Goal: Task Accomplishment & Management: Manage account settings

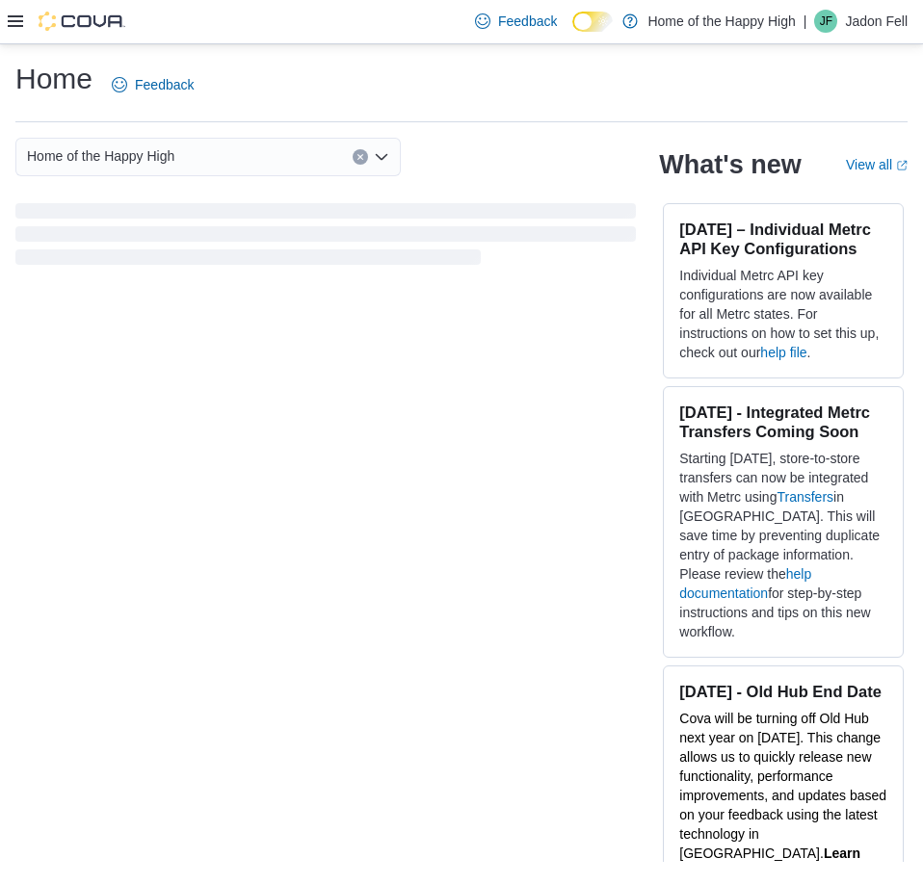
click at [16, 15] on icon at bounding box center [15, 20] width 15 height 15
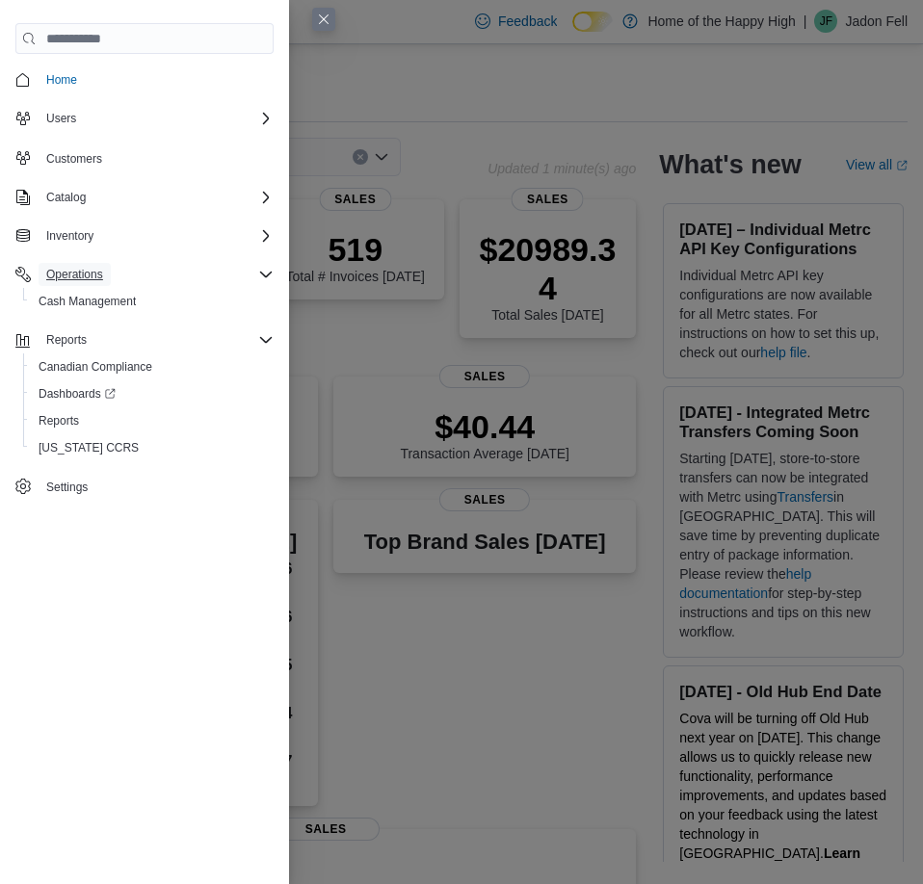
click at [105, 283] on button "Operations" at bounding box center [75, 274] width 72 height 23
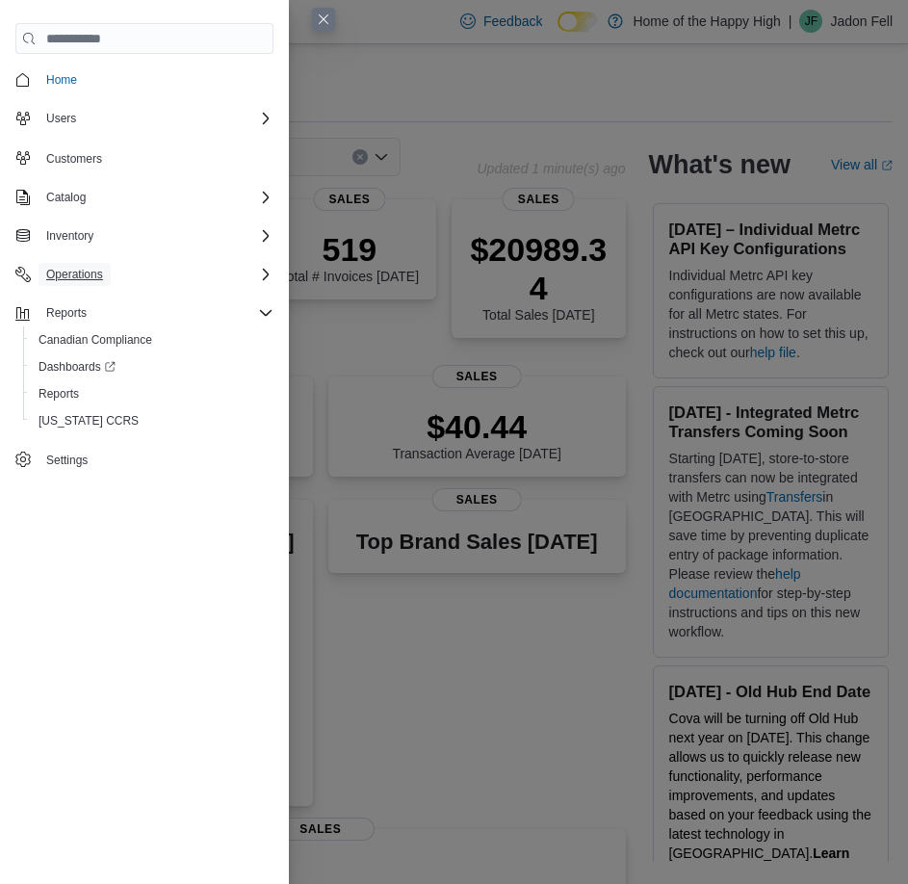
click at [84, 264] on span "Operations" at bounding box center [74, 274] width 57 height 23
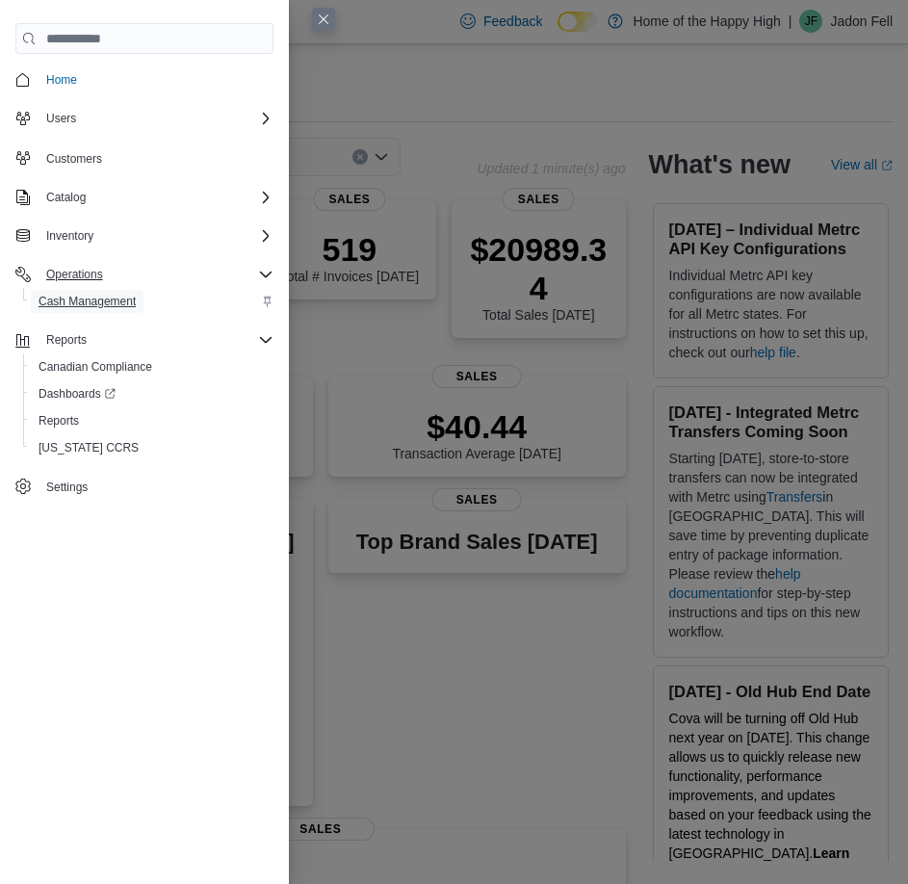
click at [78, 290] on span "Cash Management" at bounding box center [87, 301] width 97 height 23
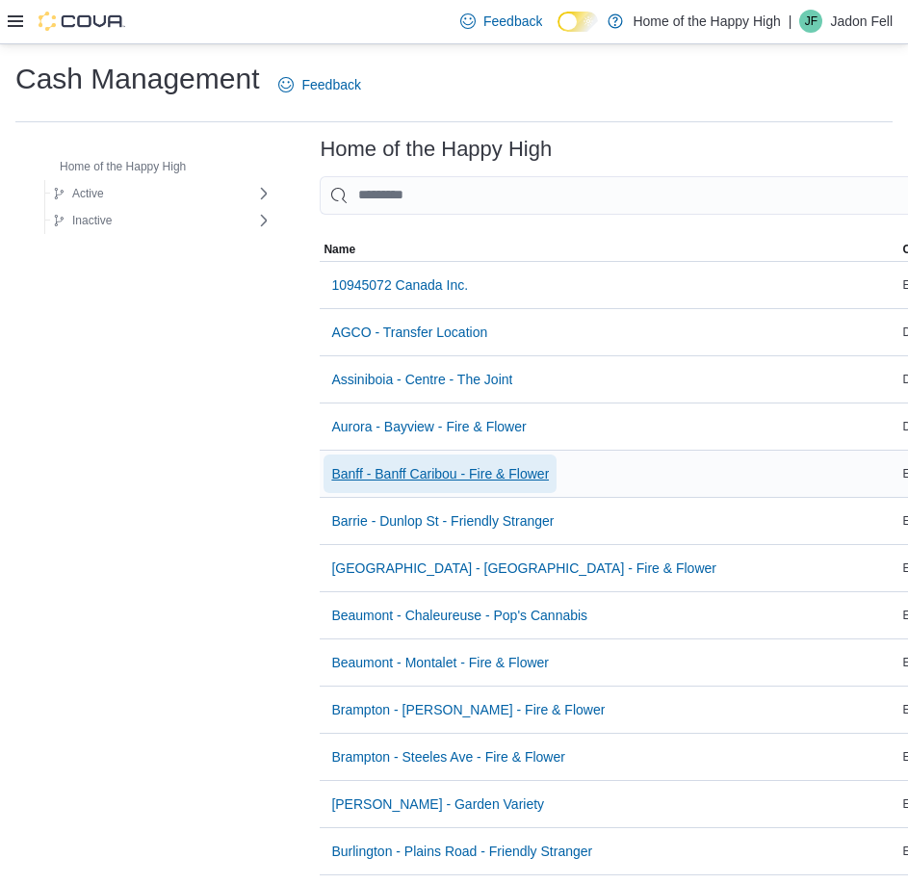
click at [369, 474] on span "Banff - Banff Caribou - Fire & Flower" at bounding box center [440, 473] width 218 height 19
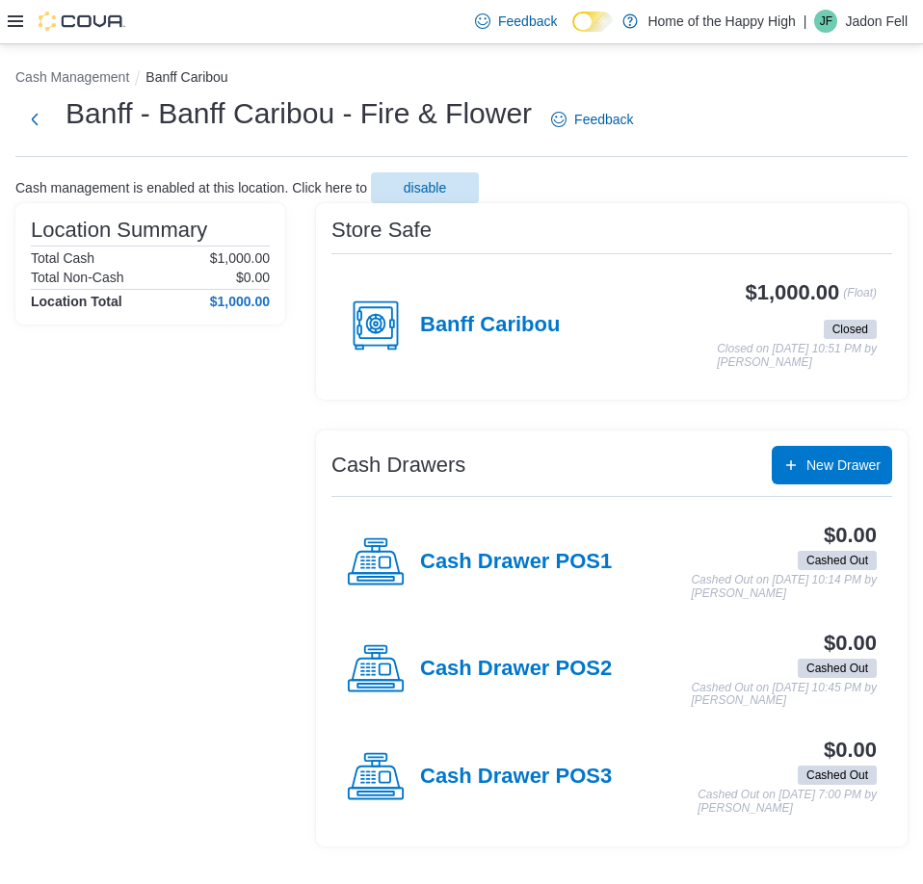
drag, startPoint x: 289, startPoint y: 353, endPoint x: 373, endPoint y: 339, distance: 84.9
click at [290, 352] on div "Location Summary Total Cash $1,000.00 Total Non-Cash $0.00 Location Total $1,00…" at bounding box center [461, 524] width 892 height 643
click at [421, 319] on h4 "Banff Caribou" at bounding box center [490, 325] width 140 height 25
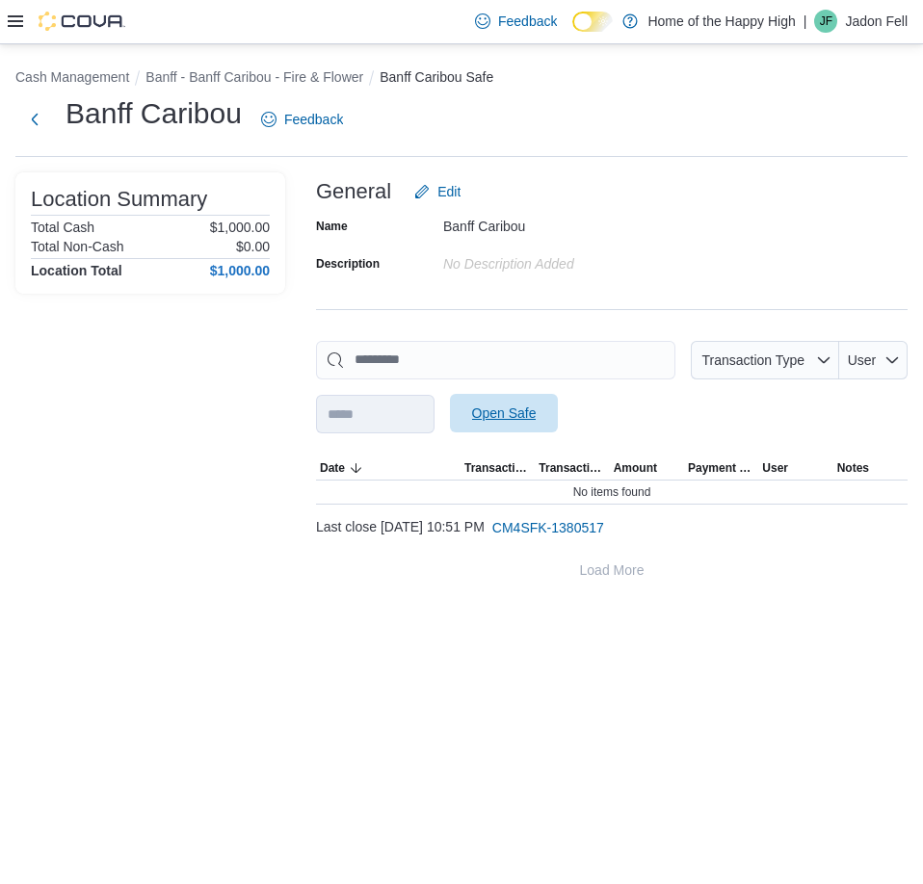
click at [546, 397] on span "Open Safe" at bounding box center [503, 413] width 85 height 39
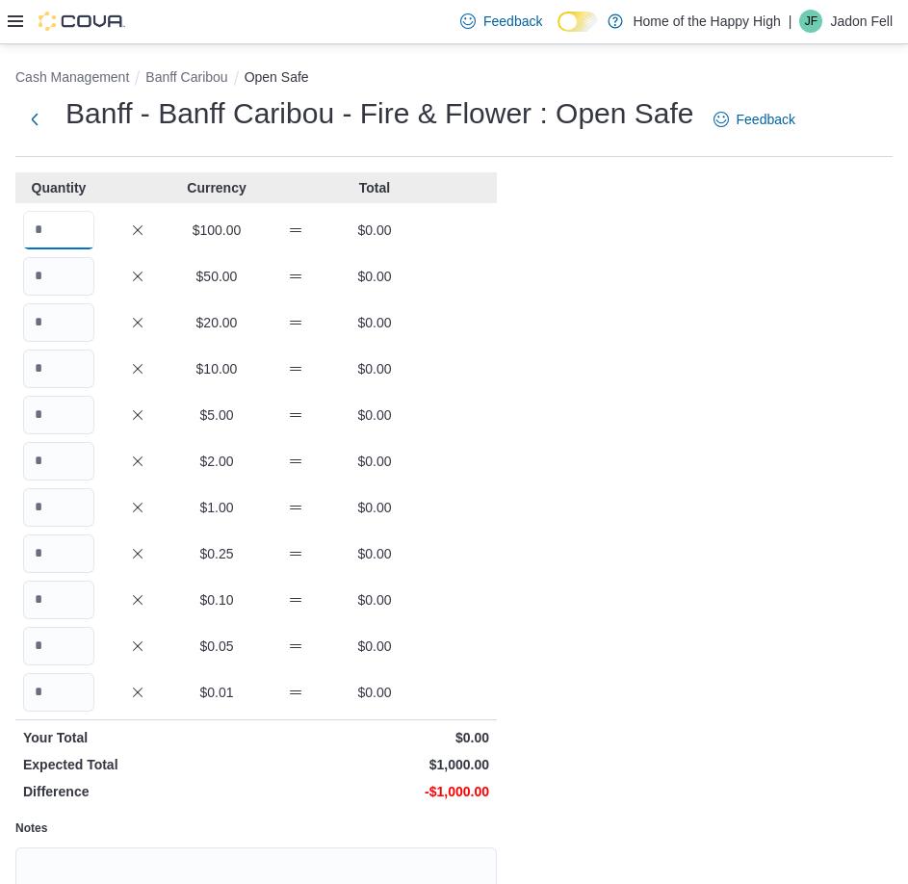
drag, startPoint x: 66, startPoint y: 235, endPoint x: -1, endPoint y: 237, distance: 67.5
click at [0, 237] on html "Feedback Dark Mode Home of the Happy High | [PERSON_NAME] Fell Cash Management …" at bounding box center [454, 442] width 908 height 884
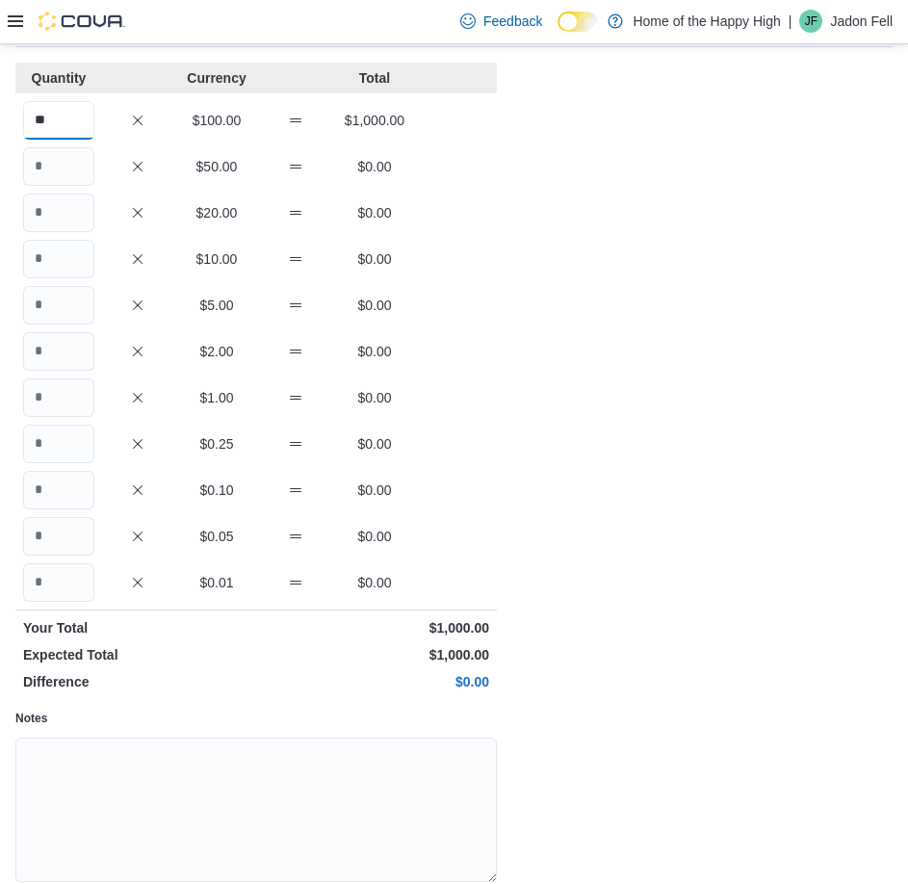
scroll to position [192, 0]
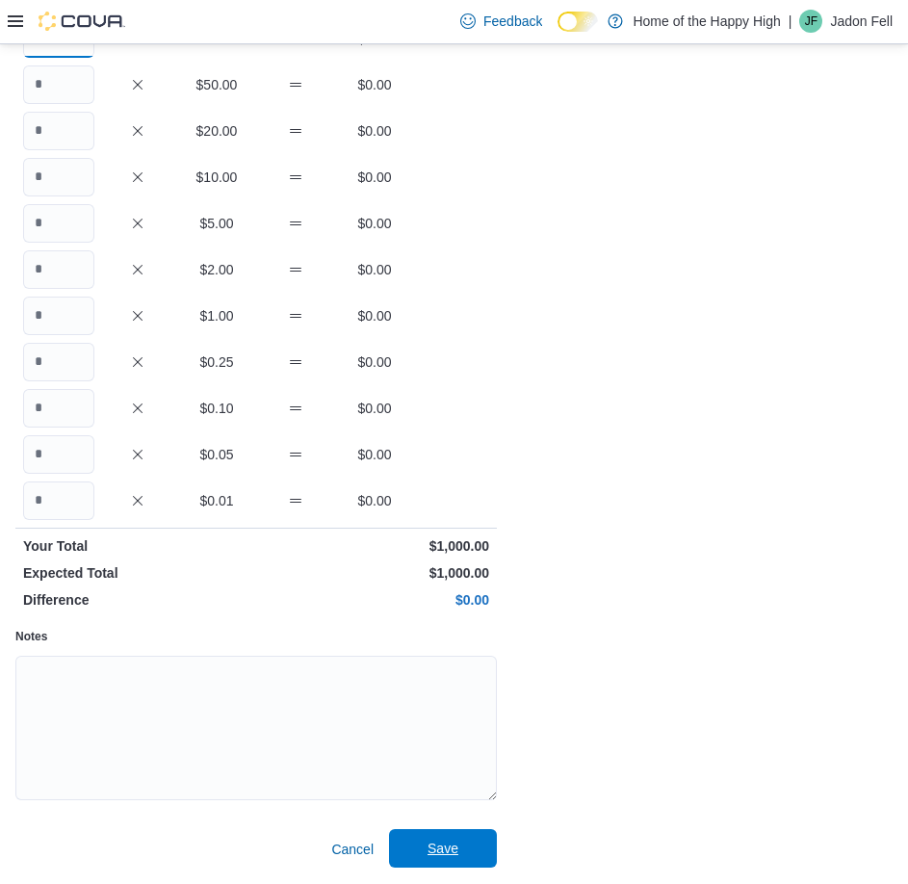
type input "**"
click at [417, 848] on span "Save" at bounding box center [443, 848] width 85 height 39
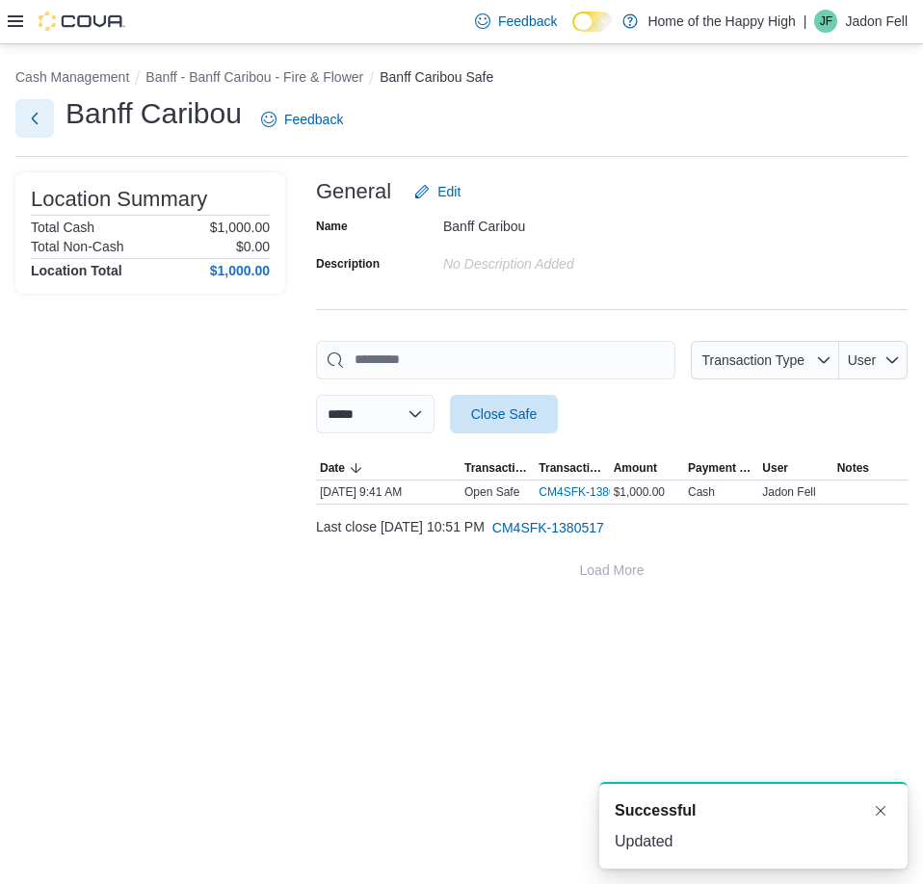
click at [42, 133] on button "Next" at bounding box center [34, 118] width 39 height 39
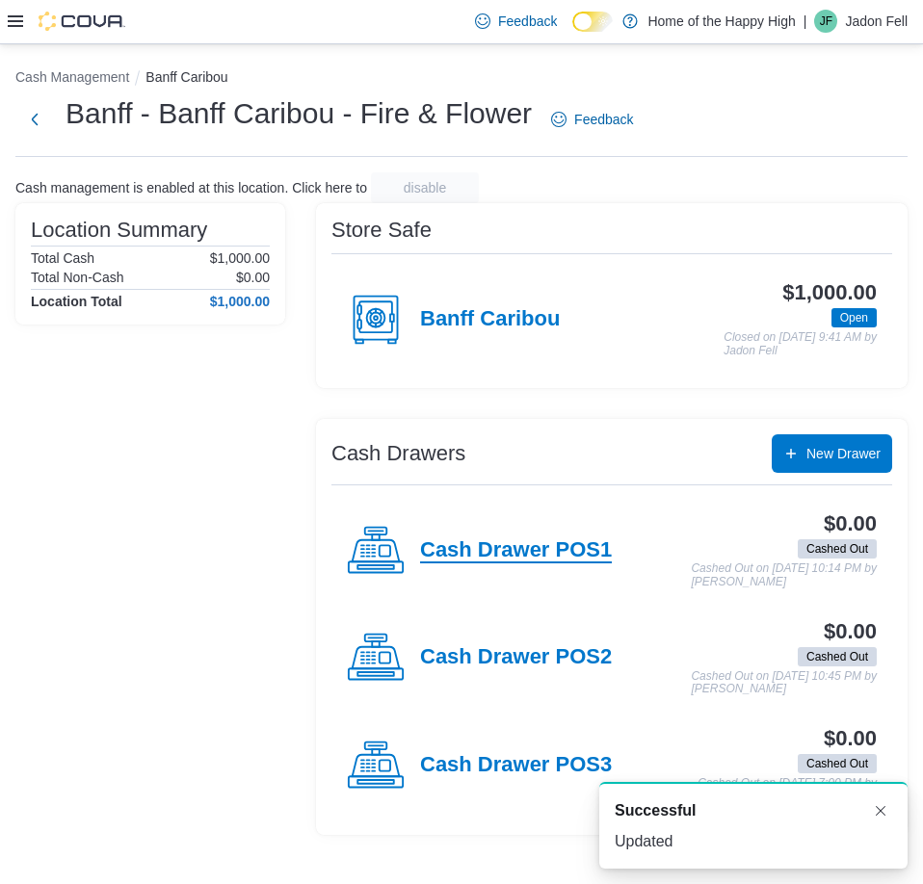
click at [554, 549] on h4 "Cash Drawer POS1" at bounding box center [516, 550] width 192 height 25
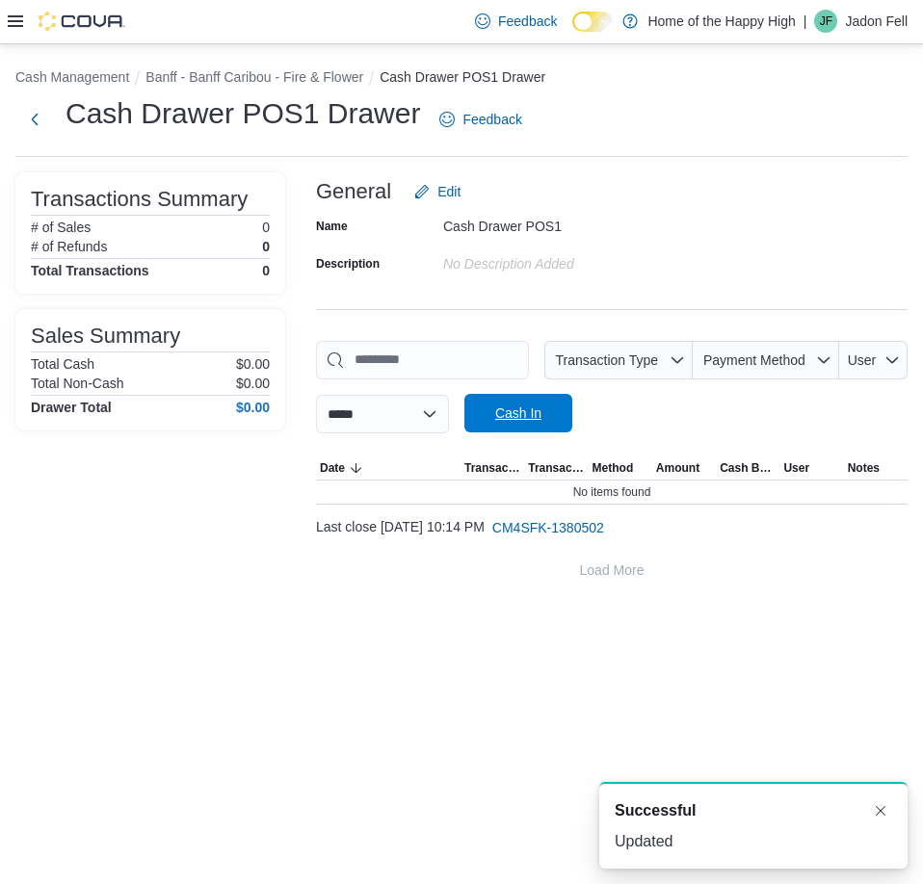
click at [561, 410] on span "Cash In" at bounding box center [518, 413] width 85 height 39
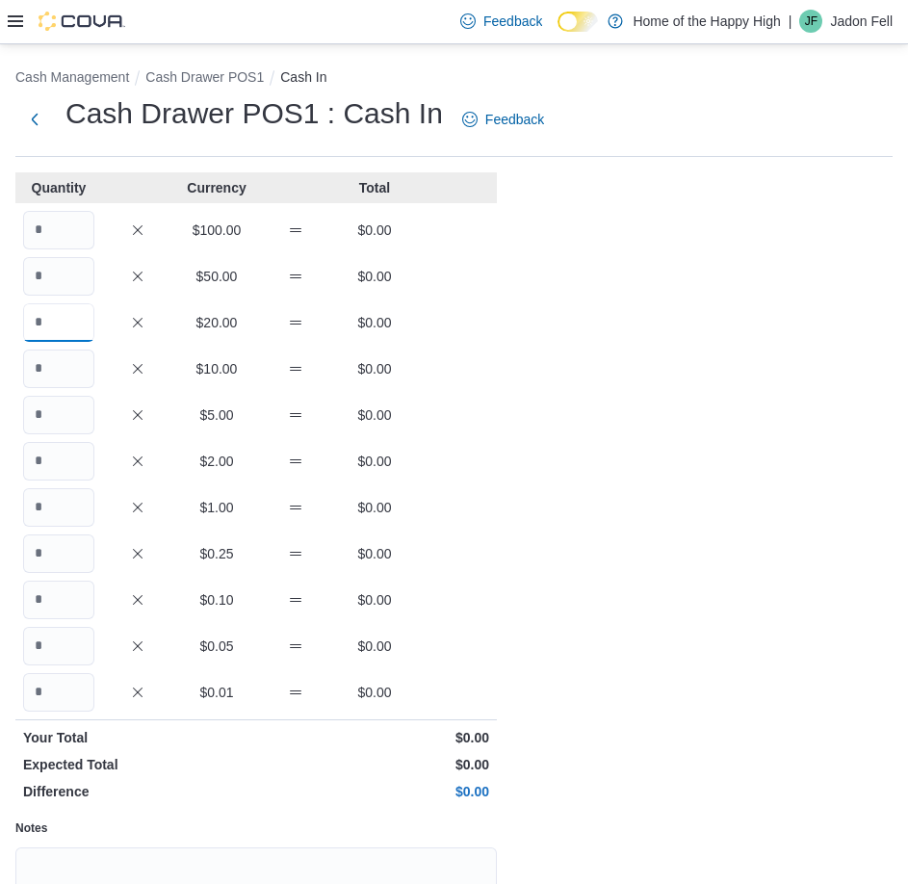
click at [62, 326] on input "Quantity" at bounding box center [58, 322] width 71 height 39
type input "*"
click at [72, 373] on input "Quantity" at bounding box center [58, 369] width 71 height 39
type input "*"
click at [75, 414] on input "Quantity" at bounding box center [58, 415] width 71 height 39
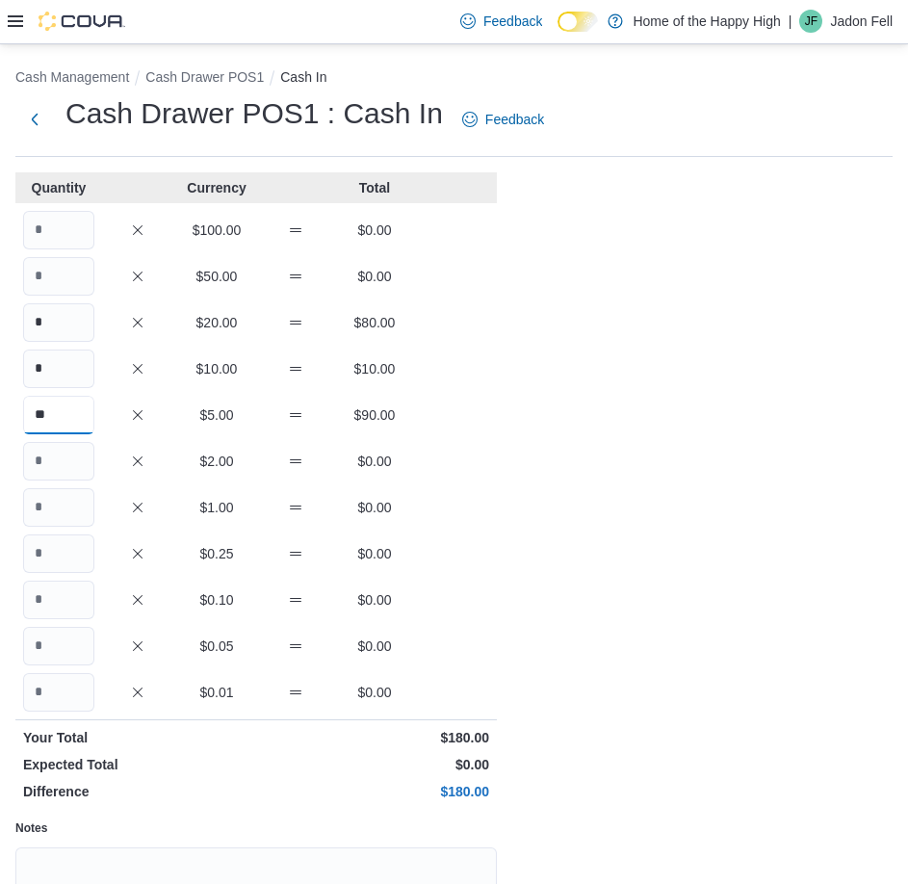
type input "**"
click at [76, 469] on input "Quantity" at bounding box center [58, 461] width 71 height 39
type input "*"
click at [48, 554] on input "Quantity" at bounding box center [58, 554] width 71 height 39
type input "**"
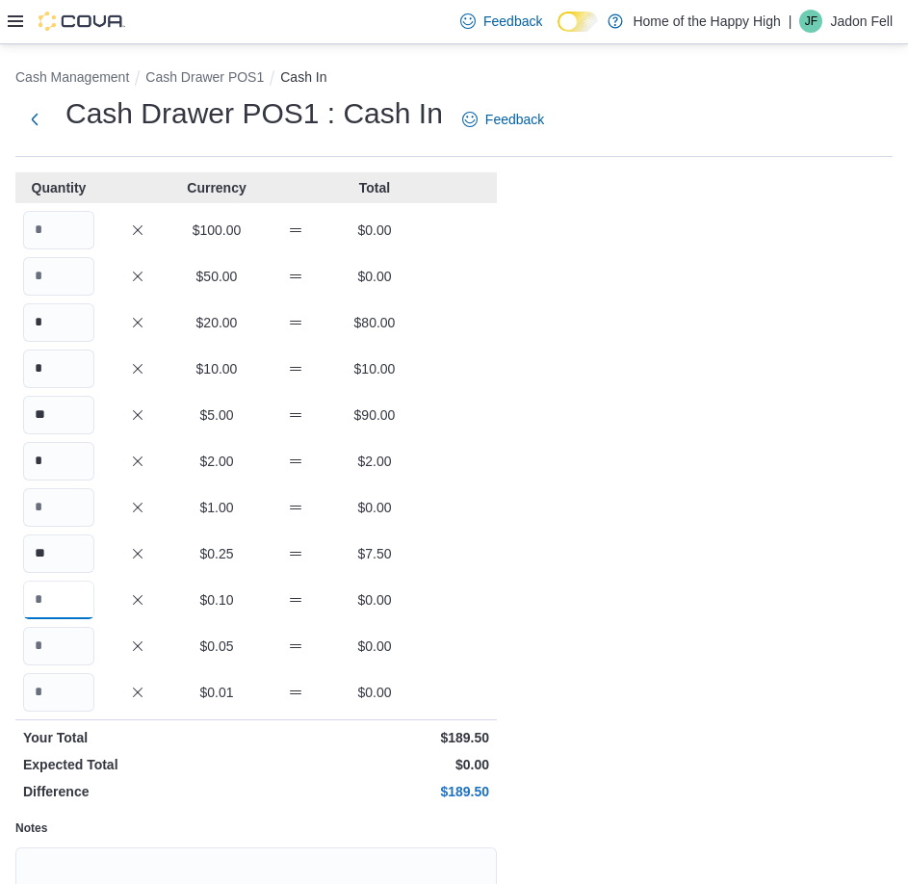
click at [55, 596] on input "Quantity" at bounding box center [58, 600] width 71 height 39
click at [72, 642] on input "Quantity" at bounding box center [58, 646] width 71 height 39
click at [68, 608] on input "**" at bounding box center [58, 600] width 71 height 39
type input "**"
click at [75, 637] on input "Quantity" at bounding box center [58, 646] width 71 height 39
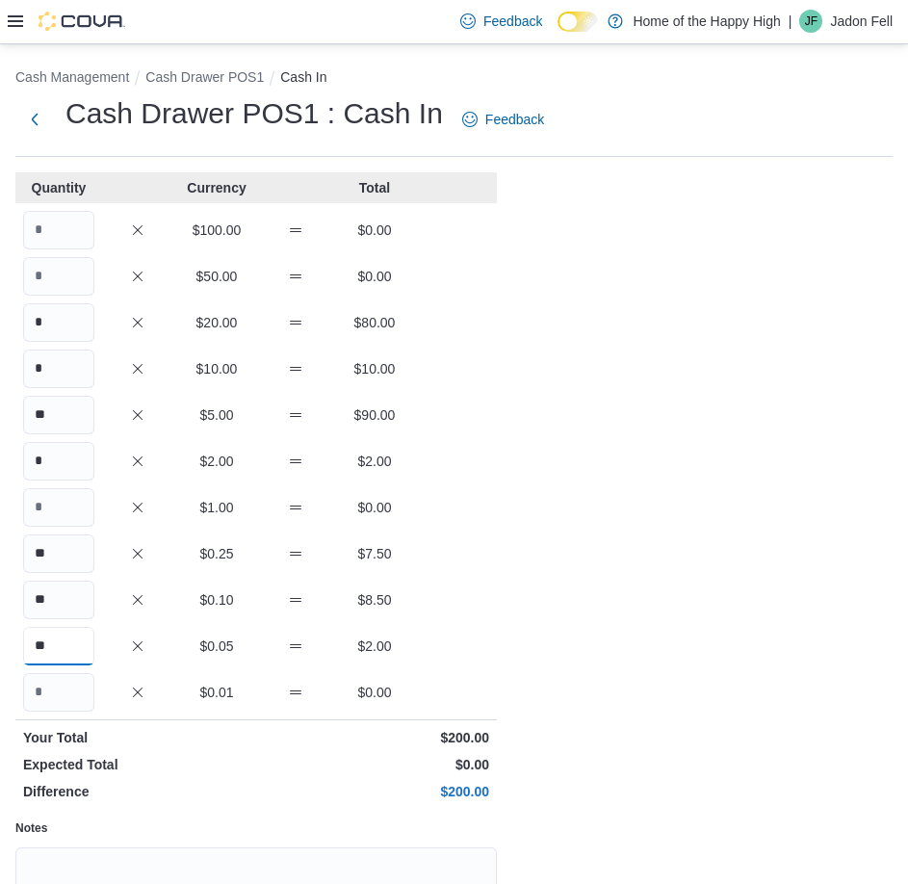
type input "**"
click at [75, 590] on input "**" at bounding box center [58, 600] width 71 height 39
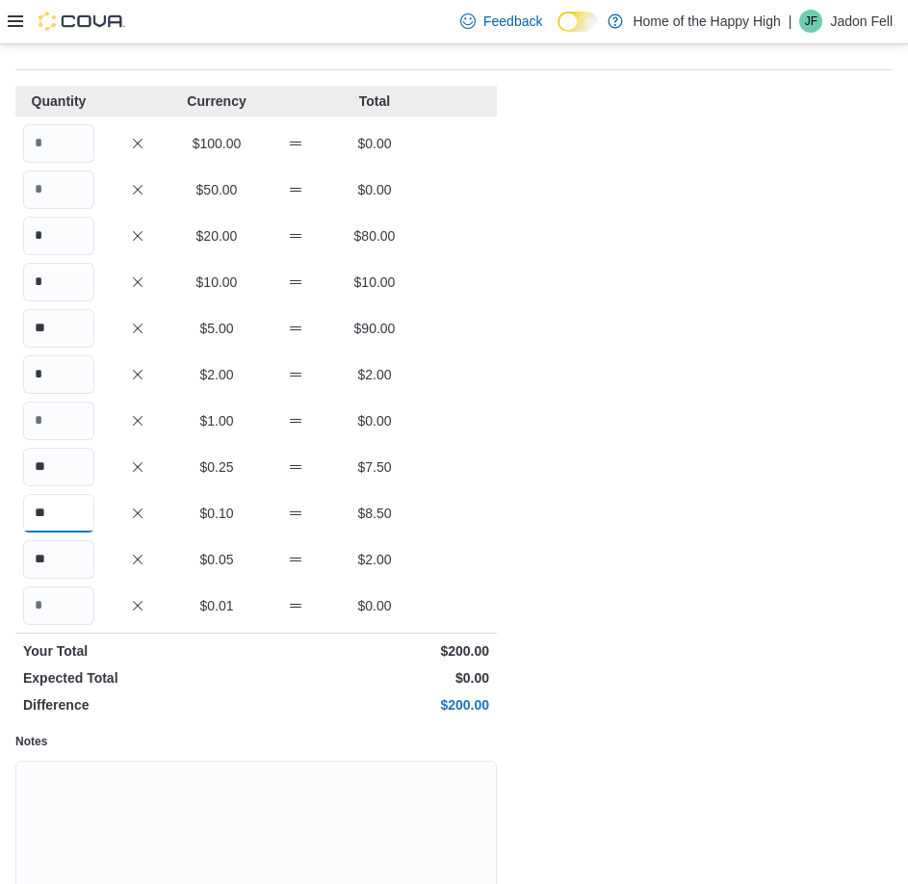
scroll to position [192, 0]
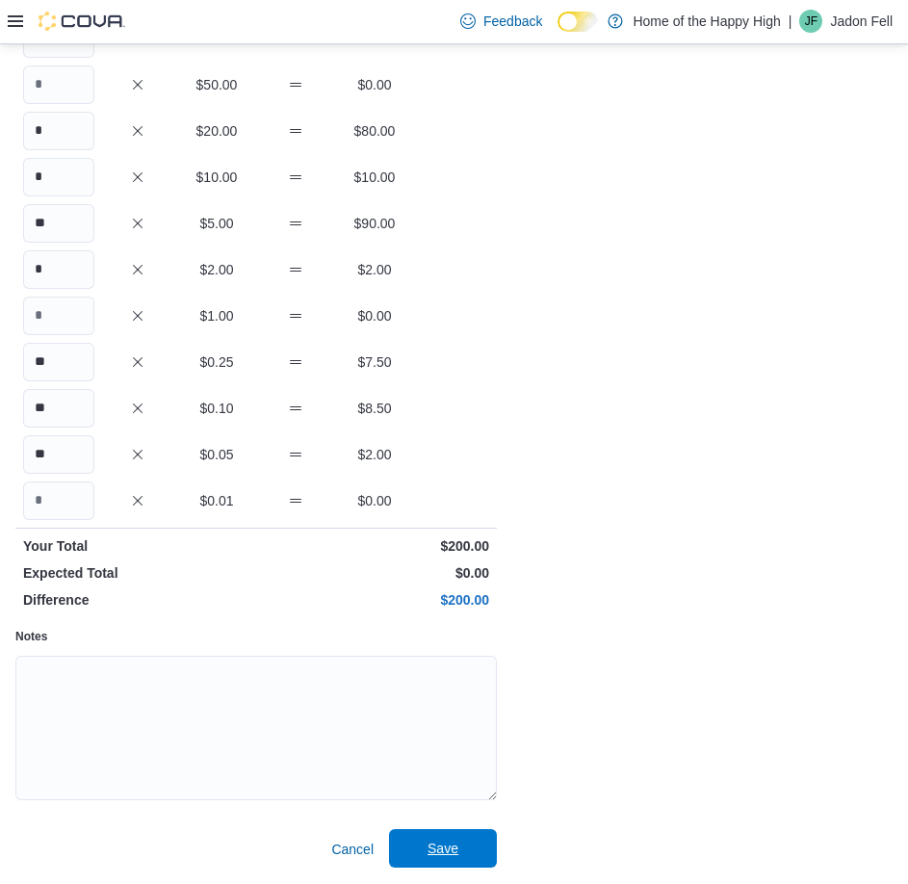
click at [451, 846] on span "Save" at bounding box center [443, 848] width 31 height 19
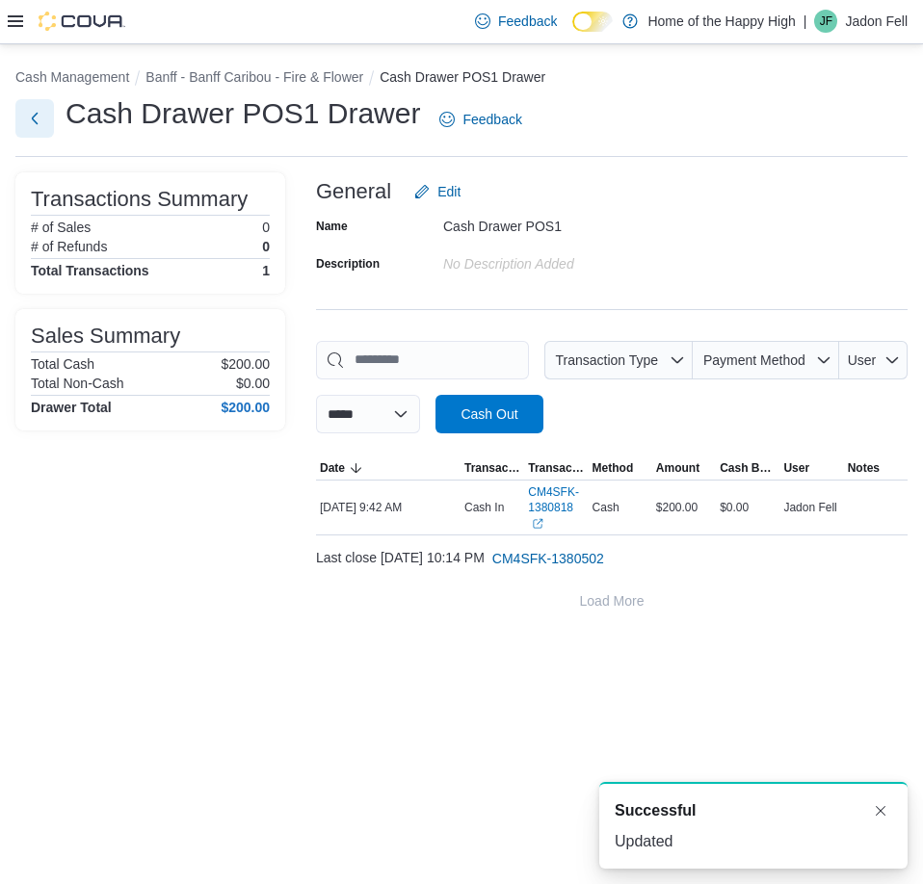
click at [30, 118] on button "Next" at bounding box center [34, 118] width 39 height 39
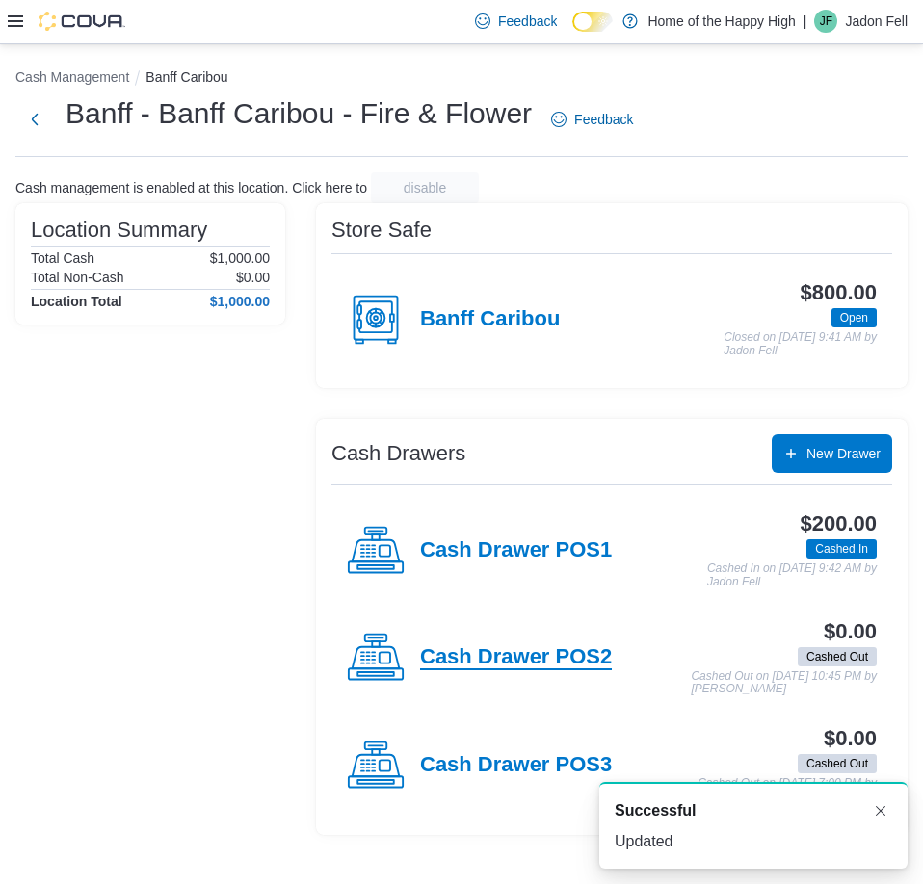
click at [533, 664] on h4 "Cash Drawer POS2" at bounding box center [516, 657] width 192 height 25
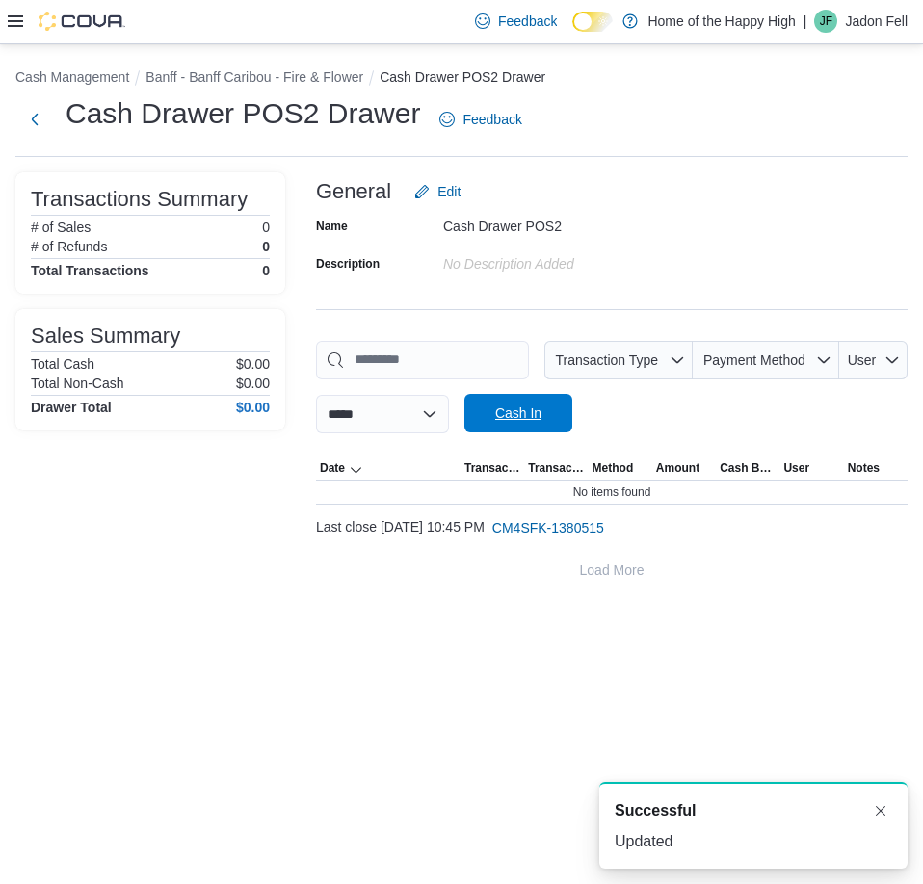
click at [552, 403] on span "Cash In" at bounding box center [518, 413] width 85 height 39
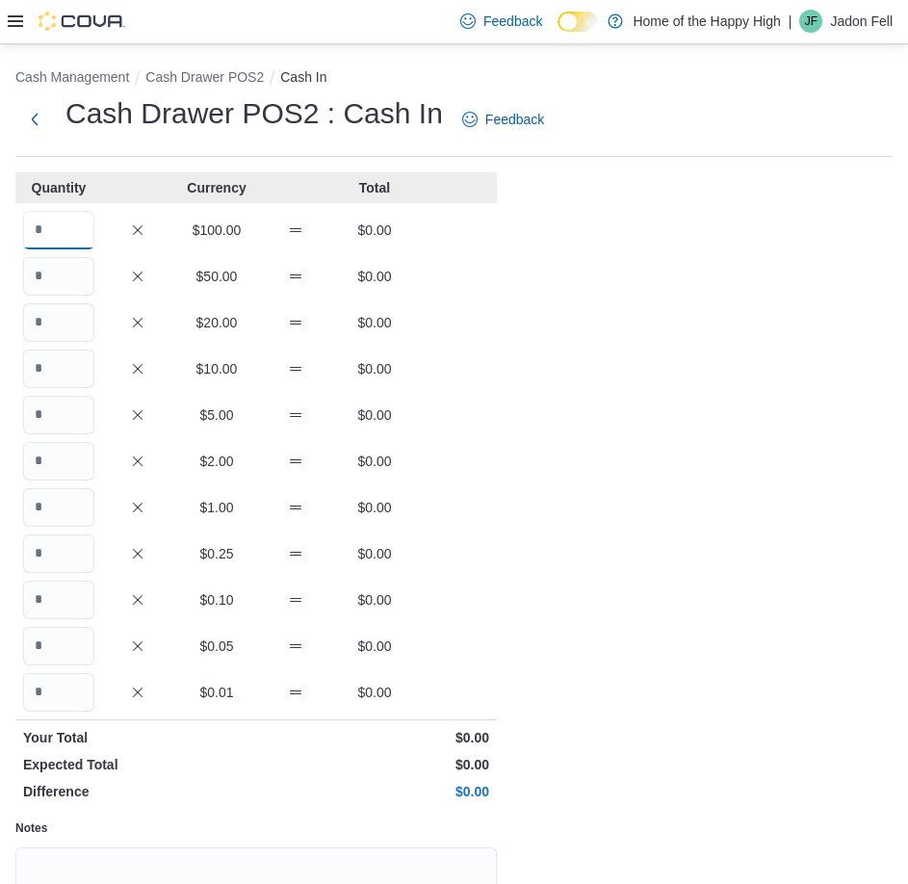
click at [64, 219] on input "Quantity" at bounding box center [58, 230] width 71 height 39
type input "*"
click at [60, 329] on input "Quantity" at bounding box center [58, 322] width 71 height 39
type input "*"
click at [57, 417] on input "Quantity" at bounding box center [58, 415] width 71 height 39
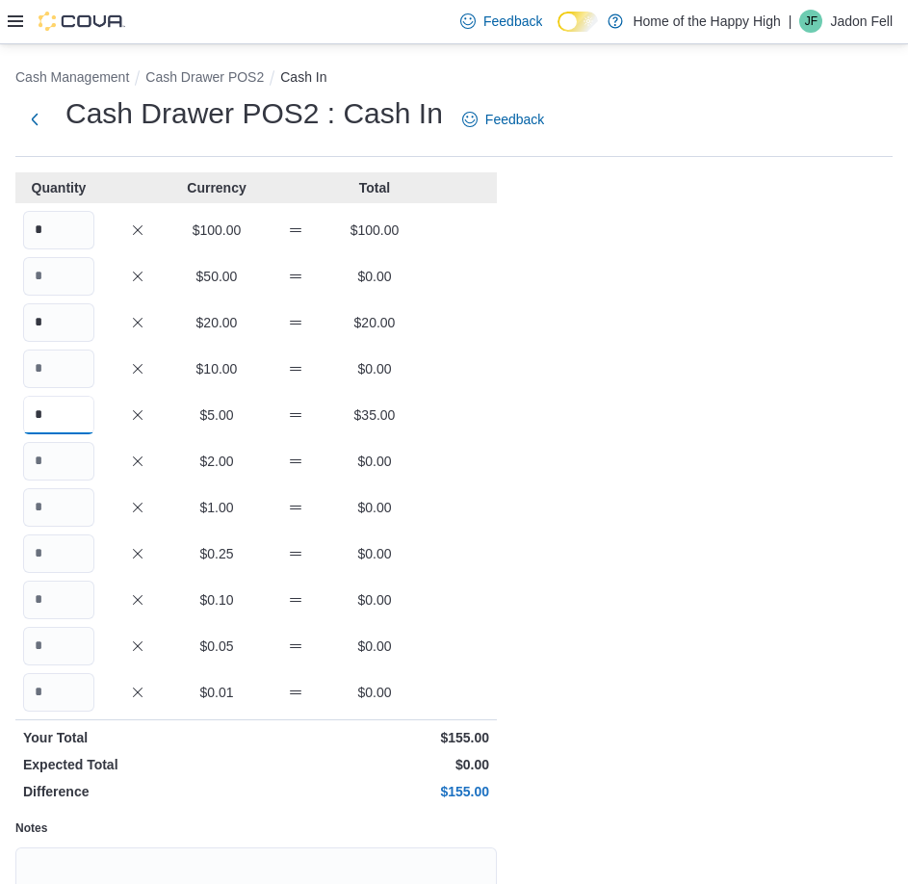
type input "*"
click at [66, 462] on input "Quantity" at bounding box center [58, 461] width 71 height 39
type input "**"
click at [46, 551] on input "Quantity" at bounding box center [58, 554] width 71 height 39
type input "*"
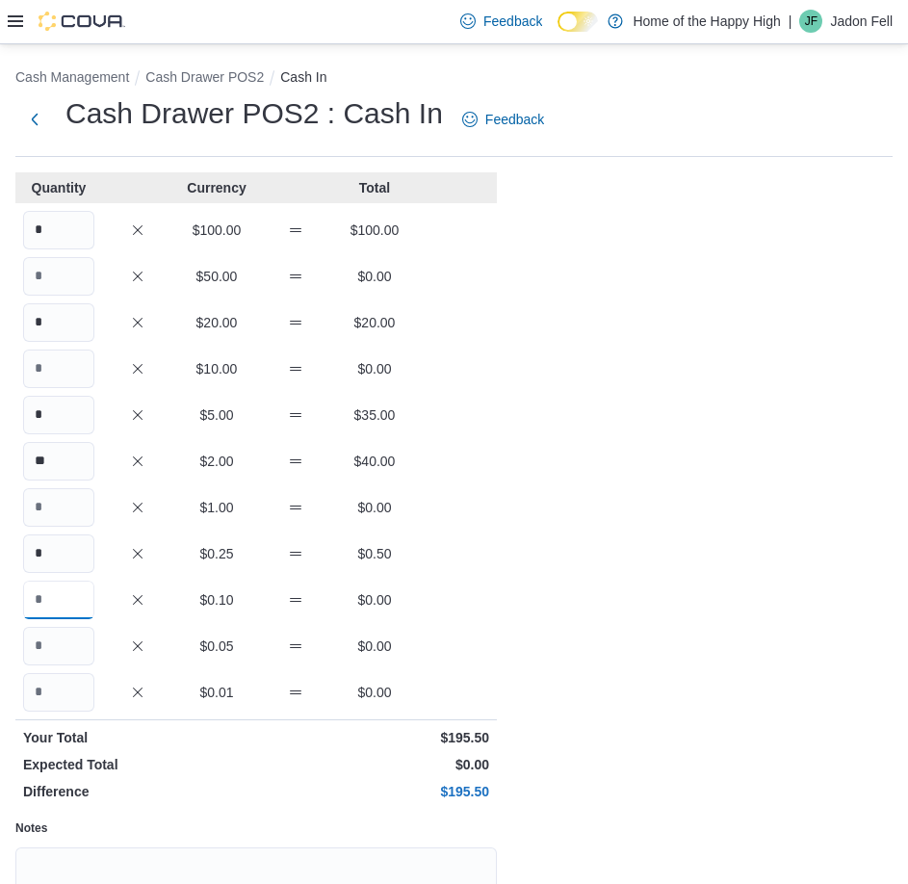
click at [56, 598] on input "Quantity" at bounding box center [58, 600] width 71 height 39
type input "**"
click at [48, 651] on input "Quantity" at bounding box center [58, 646] width 71 height 39
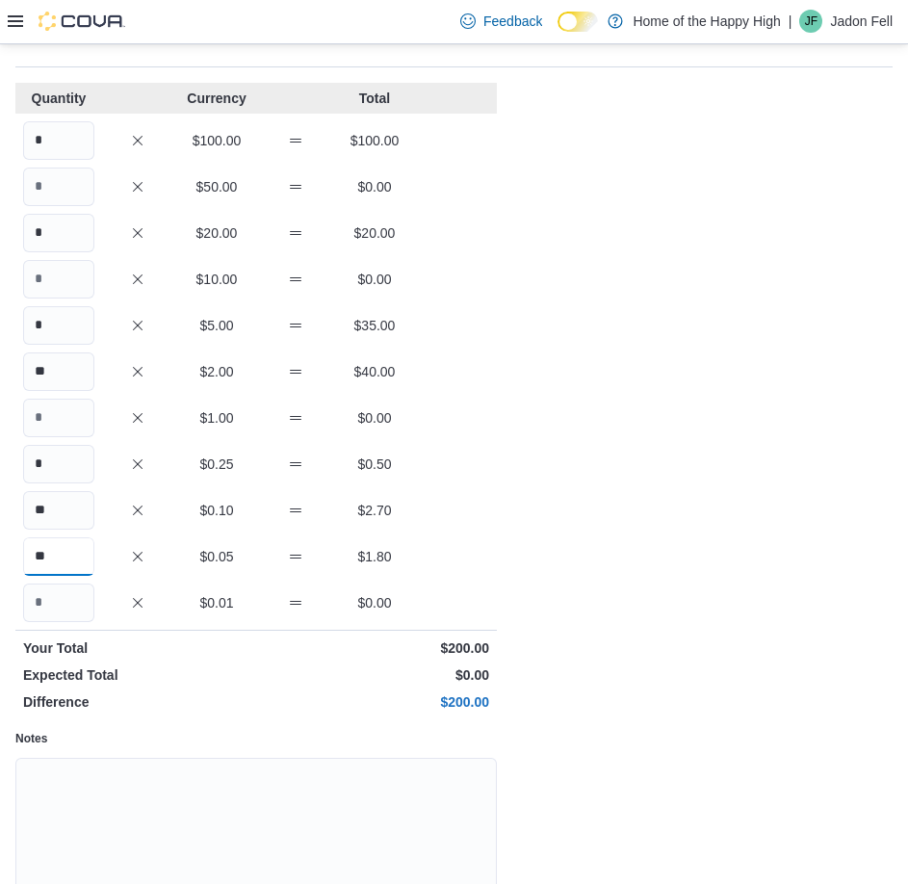
scroll to position [192, 0]
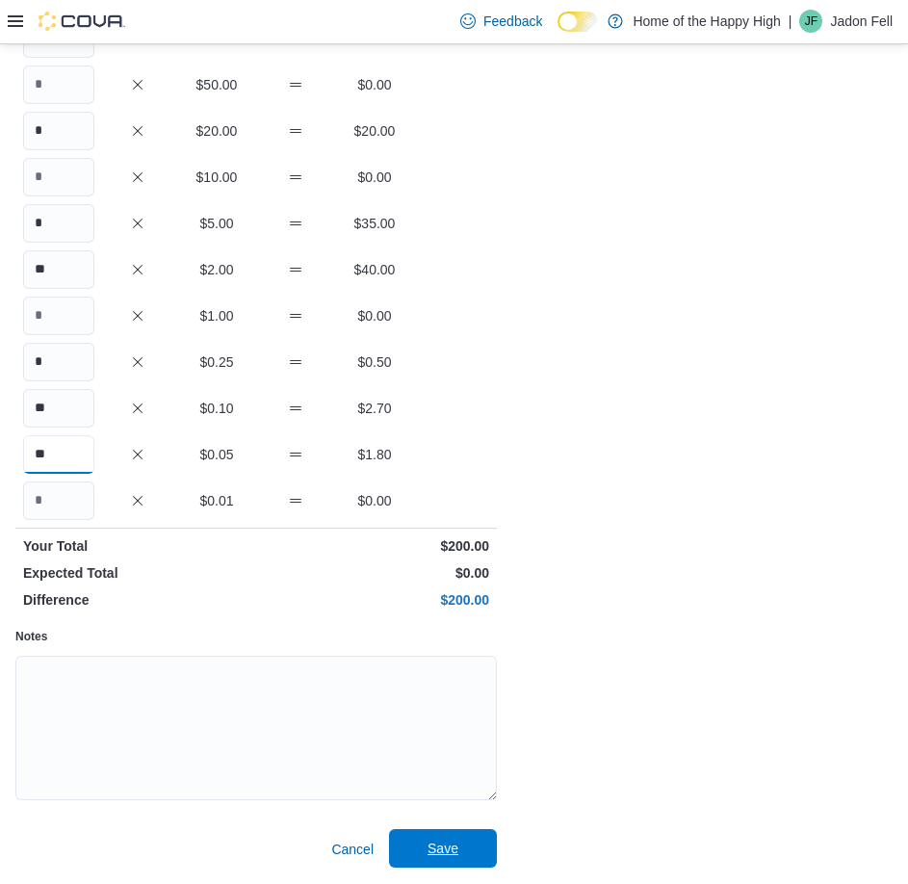
type input "**"
click at [465, 843] on span "Save" at bounding box center [443, 848] width 85 height 39
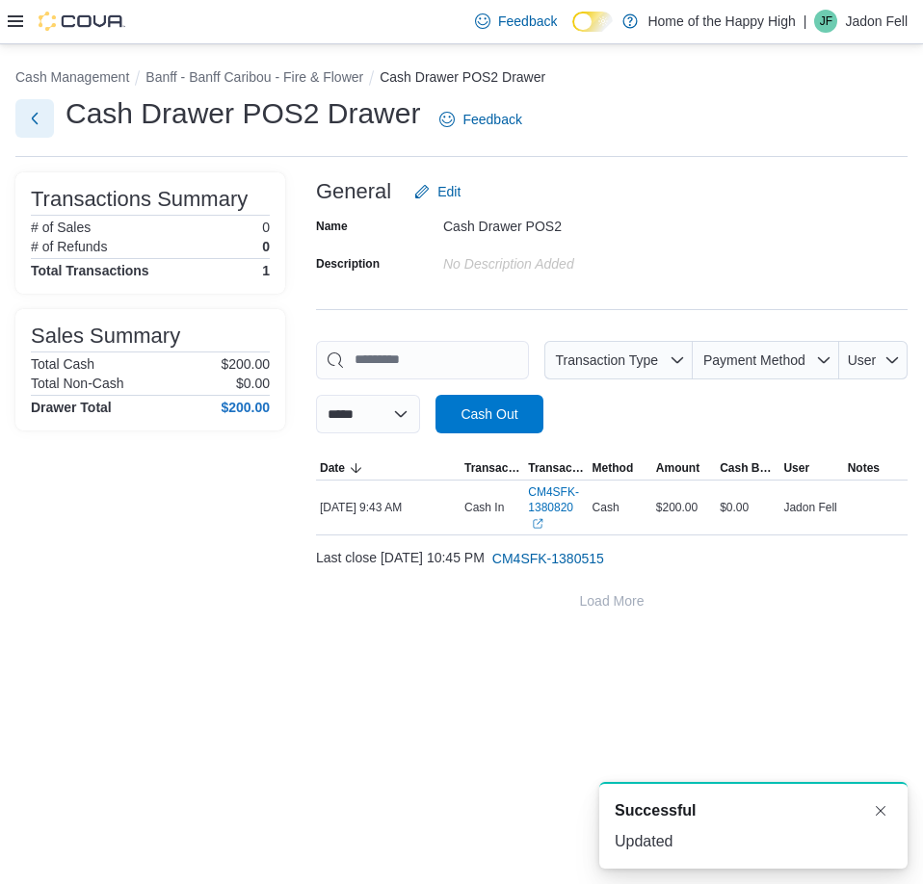
click at [39, 118] on button "Next" at bounding box center [34, 118] width 39 height 39
